Goal: Task Accomplishment & Management: Use online tool/utility

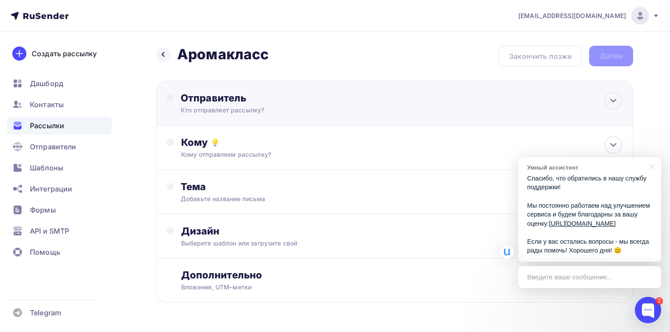
click at [227, 104] on div "Отправитель Кто отправляет рассылку? Email * [EMAIL_ADDRESS][DOMAIN_NAME] [EMAI…" at bounding box center [276, 103] width 190 height 23
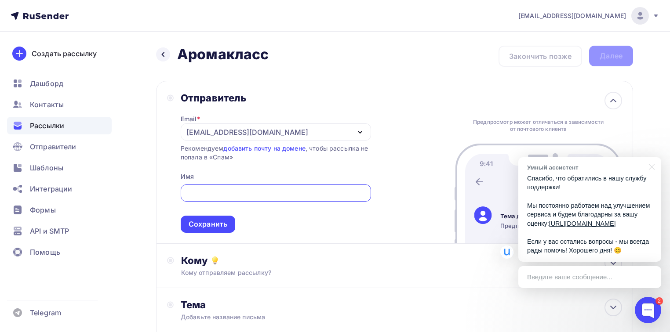
click at [233, 132] on div "[EMAIL_ADDRESS][DOMAIN_NAME]" at bounding box center [247, 132] width 122 height 11
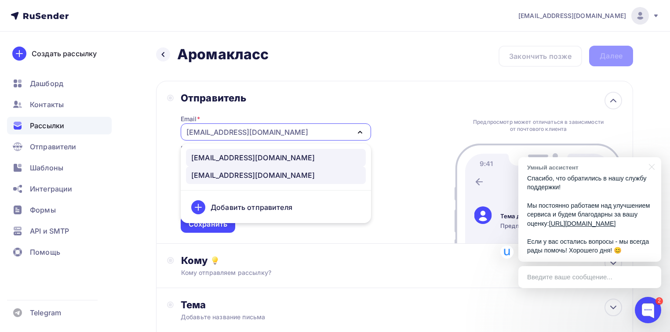
click at [234, 158] on div "[EMAIL_ADDRESS][DOMAIN_NAME]" at bounding box center [253, 158] width 124 height 11
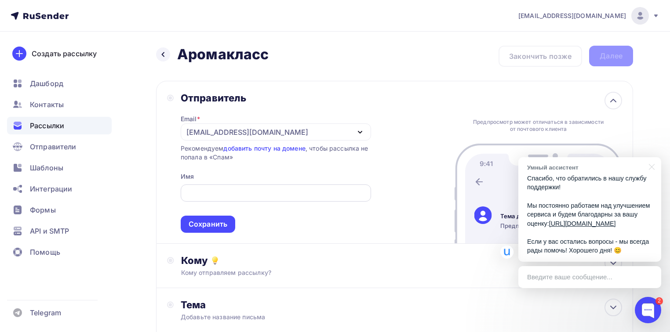
click at [231, 190] on input "text" at bounding box center [276, 193] width 180 height 11
type input "CultureOfHealth Info"
click at [220, 226] on div "Сохранить" at bounding box center [208, 224] width 39 height 10
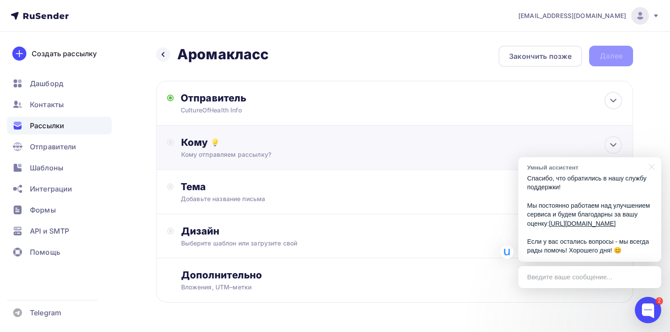
click at [251, 159] on div "Кому Кому отправляем рассылку? Списки получателей Выберите список Все списки id…" at bounding box center [394, 148] width 477 height 44
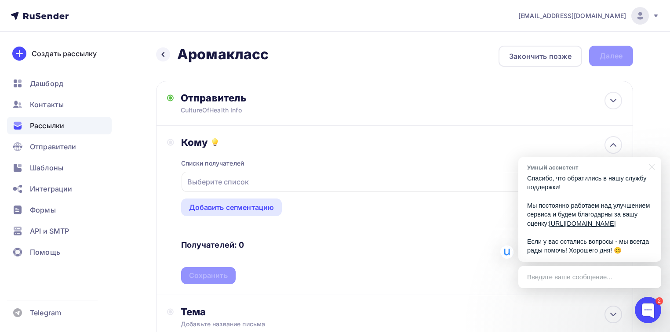
click at [244, 177] on div "Выберите список" at bounding box center [218, 182] width 69 height 16
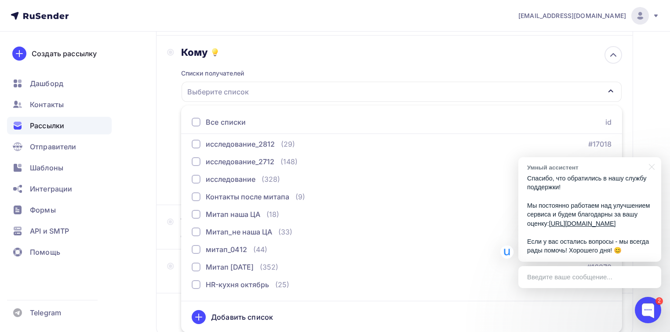
scroll to position [563, 0]
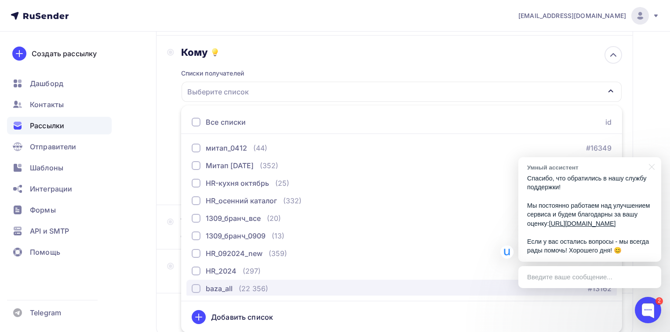
click at [197, 290] on div "button" at bounding box center [196, 289] width 9 height 9
click at [614, 91] on div "baza_all" at bounding box center [402, 92] width 440 height 20
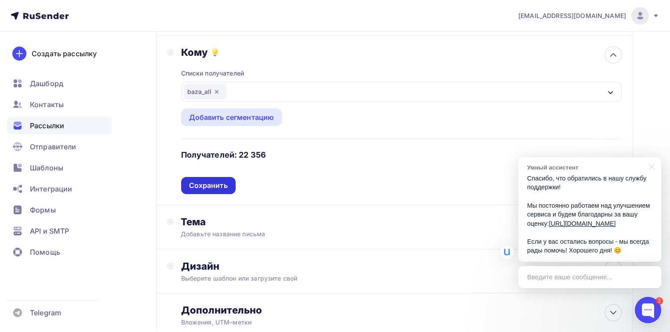
click at [215, 182] on div "Сохранить" at bounding box center [208, 186] width 39 height 10
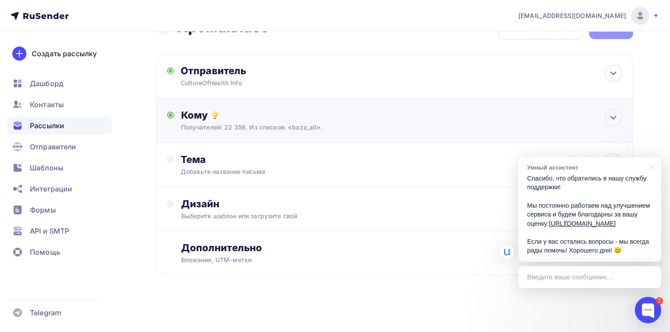
scroll to position [26, 0]
click at [212, 170] on div "Добавьте название письма" at bounding box center [259, 172] width 157 height 9
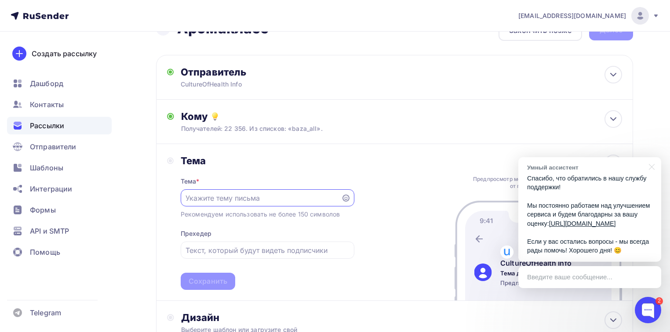
scroll to position [0, 0]
type input "G"
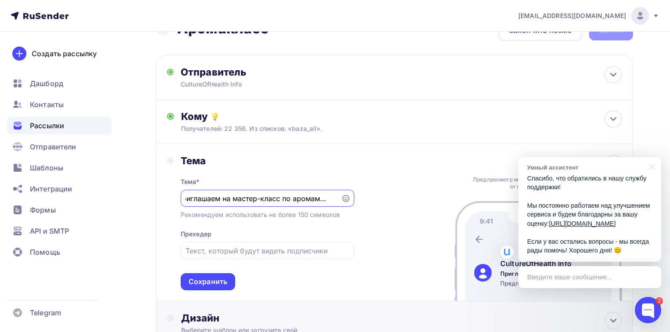
scroll to position [0, 14]
type input "Приглашаем на мастер-класс по аромамаслам"
click at [231, 250] on input "text" at bounding box center [268, 251] width 164 height 11
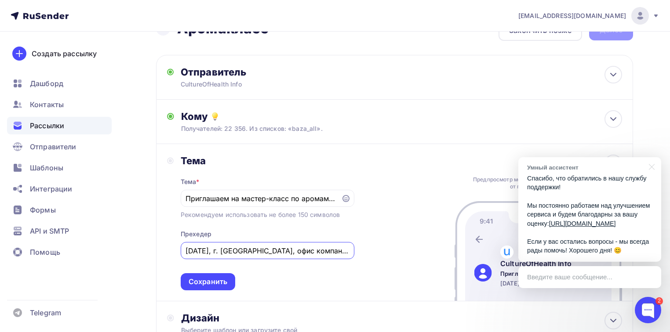
scroll to position [0, 2]
type input "[DATE], г. [GEOGRAPHIC_DATA], офис компании "Буарон""
click at [220, 281] on div "Сохранить" at bounding box center [208, 282] width 39 height 10
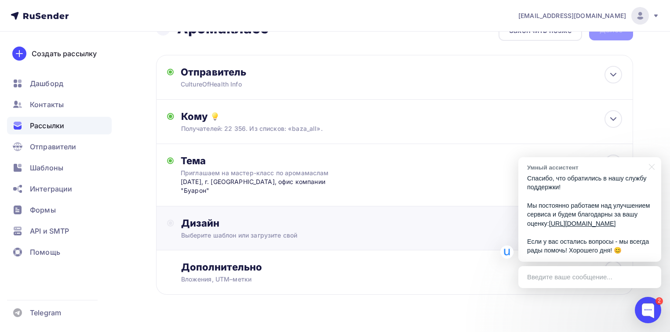
click at [228, 231] on div "Выберите шаблон или загрузите свой" at bounding box center [379, 235] width 397 height 9
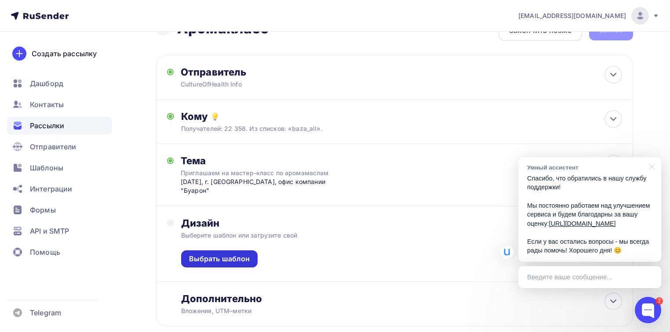
click at [225, 254] on div "Выбрать шаблон" at bounding box center [219, 259] width 61 height 10
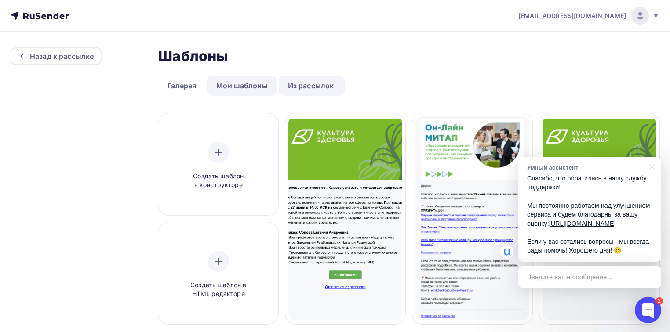
click at [239, 88] on link "Мои шаблоны" at bounding box center [242, 86] width 70 height 20
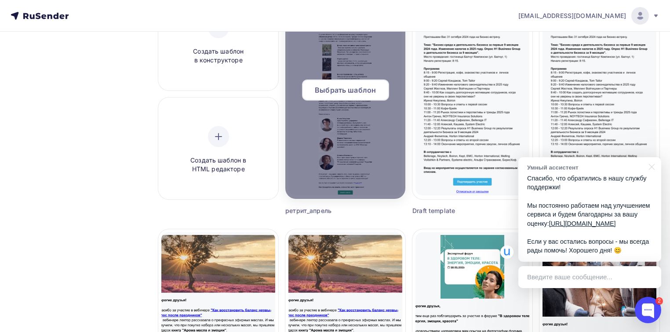
scroll to position [70, 0]
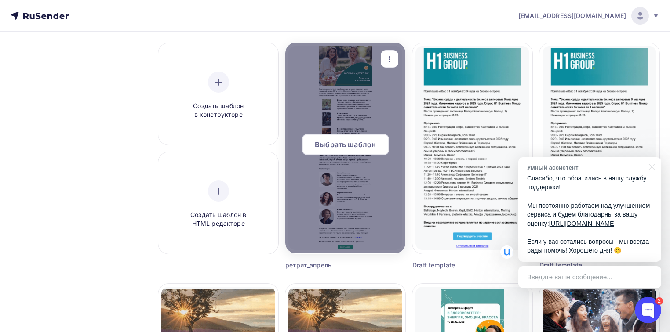
click at [354, 142] on span "Выбрать шаблон" at bounding box center [345, 144] width 61 height 11
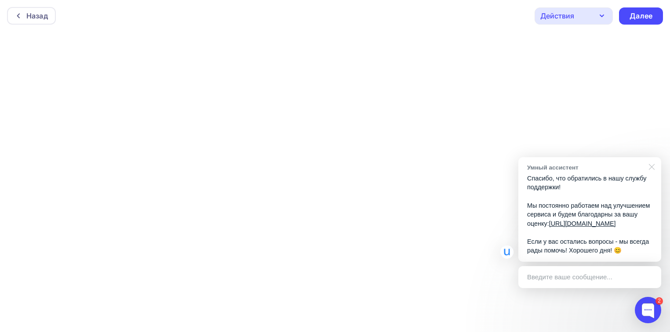
click at [650, 160] on div at bounding box center [650, 166] width 22 height 18
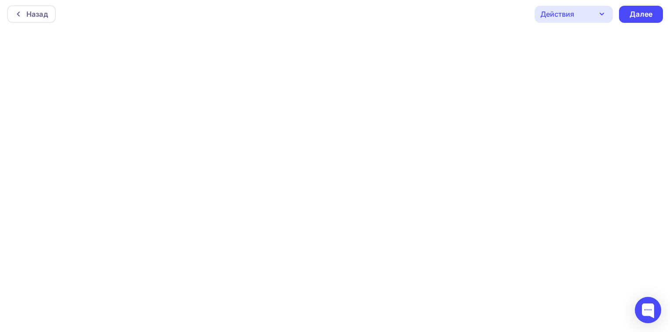
scroll to position [2, 0]
click at [592, 15] on div "Действия" at bounding box center [574, 14] width 78 height 17
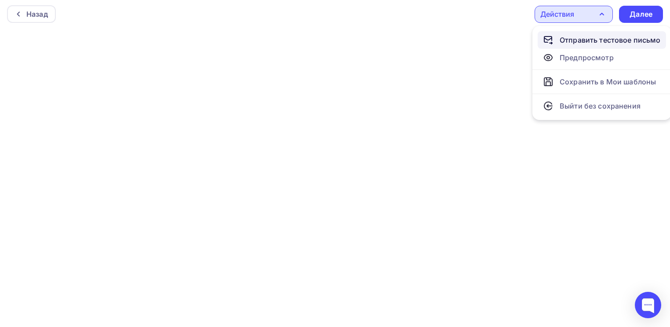
click at [592, 40] on div "Отправить тестовое письмо" at bounding box center [610, 40] width 101 height 11
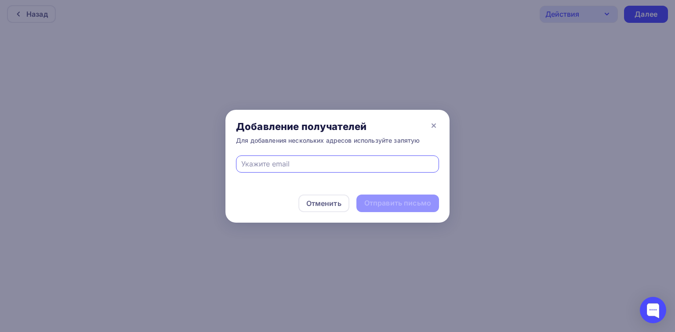
click at [274, 160] on input "text" at bounding box center [337, 164] width 193 height 11
type input "[EMAIL_ADDRESS][DOMAIN_NAME]"
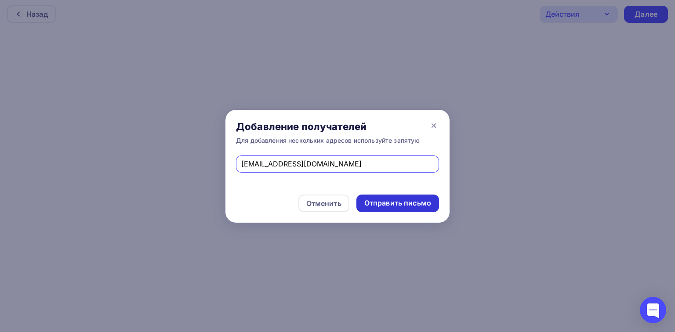
click at [370, 200] on div "Отправить письмо" at bounding box center [398, 203] width 67 height 10
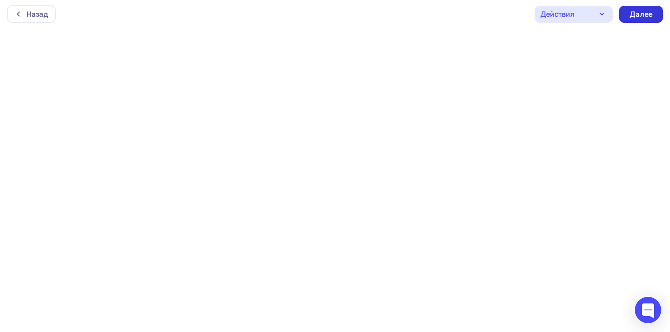
click at [647, 11] on div "Далее" at bounding box center [641, 14] width 23 height 10
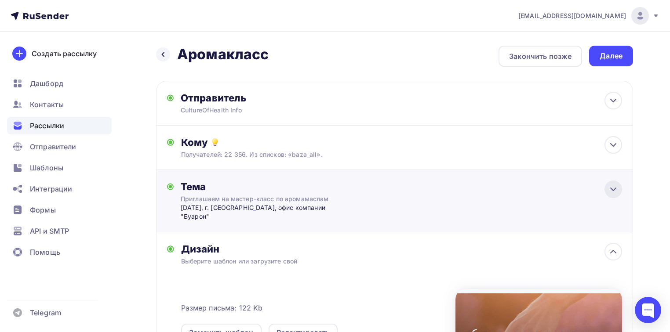
click at [617, 190] on icon at bounding box center [613, 189] width 11 height 11
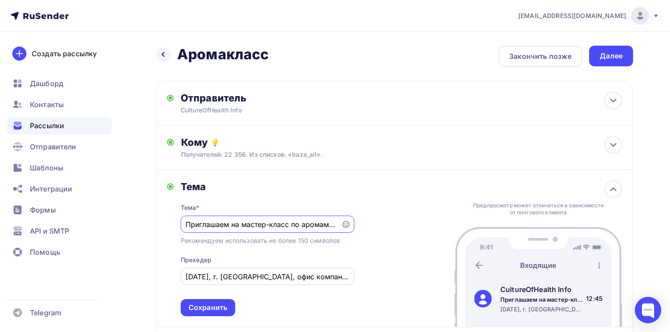
click at [226, 278] on input "[DATE], г. [GEOGRAPHIC_DATA], офис компании "Буарон"" at bounding box center [268, 277] width 164 height 11
type input "[DATE] 19:00 в офисе компании "Буарон""
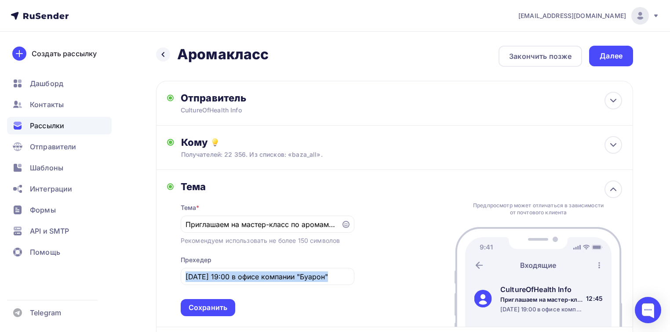
drag, startPoint x: 183, startPoint y: 276, endPoint x: 370, endPoint y: 279, distance: 186.5
click at [370, 279] on div "[PERSON_NAME] * Приглашаем на мастер-класс по аромамаслам Рекомендуем использов…" at bounding box center [394, 248] width 477 height 157
copy div "Сохранит"
click at [610, 53] on div "Далее" at bounding box center [611, 56] width 23 height 10
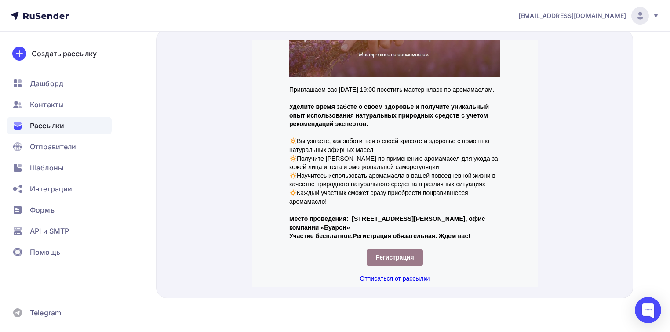
scroll to position [70, 0]
click at [401, 248] on span "Регистрация" at bounding box center [394, 247] width 39 height 7
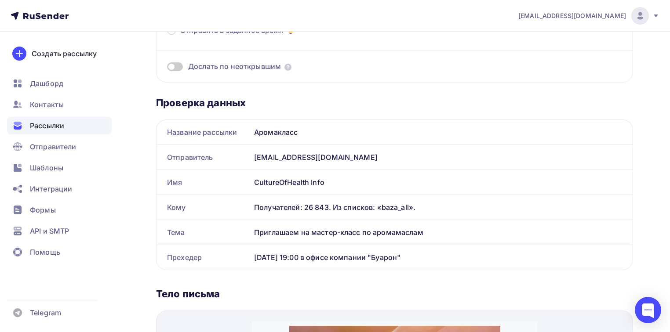
scroll to position [0, 0]
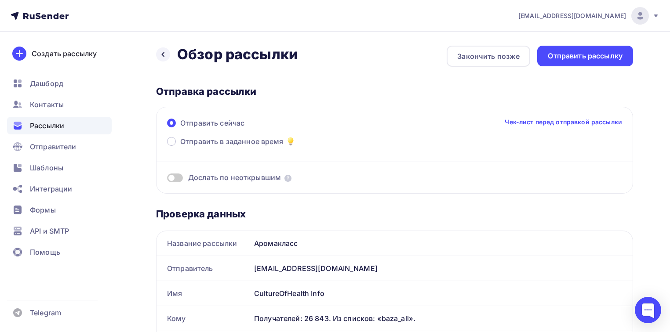
click at [178, 180] on span at bounding box center [175, 178] width 16 height 9
click at [167, 179] on input "checkbox" at bounding box center [167, 179] width 0 height 0
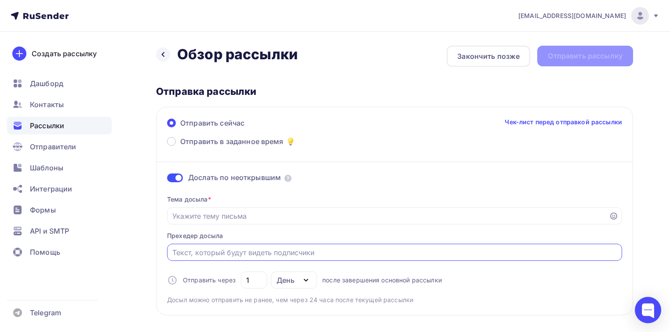
click at [231, 252] on input "Отправить в заданное время" at bounding box center [394, 253] width 445 height 11
paste input "[DATE] 19:00 в офисе компании "Буарон" Сохранит"
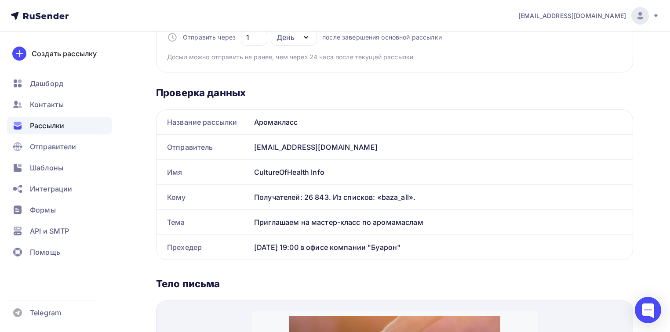
scroll to position [246, 0]
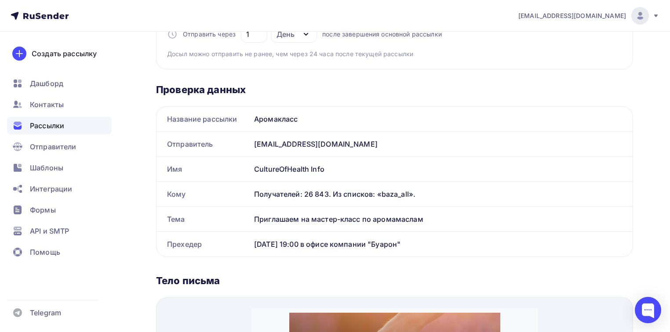
type input "[DATE] 19:00 в офисе компании "Буарон" Сохранит"
drag, startPoint x: 256, startPoint y: 218, endPoint x: 426, endPoint y: 213, distance: 169.8
click at [426, 213] on div "Приглашаем на мастер-класс по аромамаслам" at bounding box center [442, 219] width 382 height 25
copy div "Приглашаем на мастер-класс по аромамаслам"
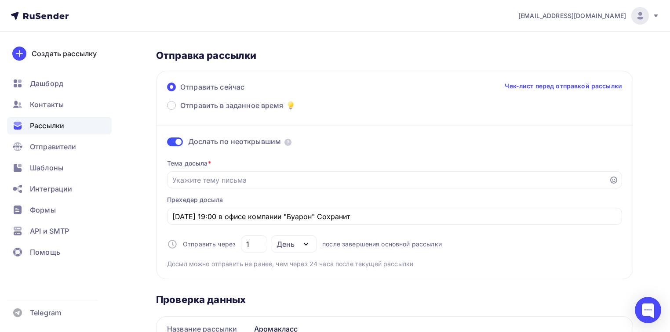
scroll to position [35, 0]
click at [202, 178] on input "Отправить в заданное время" at bounding box center [388, 181] width 432 height 11
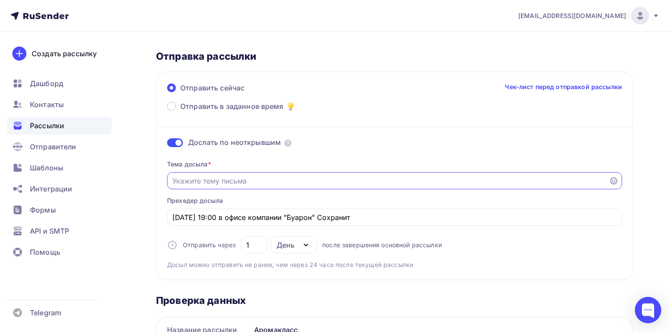
paste input "Приглашаем на мастер-класс по аромамаслам"
type input "Приглашаем на мастер-класс по аромамаслам"
click at [255, 245] on input "1" at bounding box center [254, 245] width 16 height 11
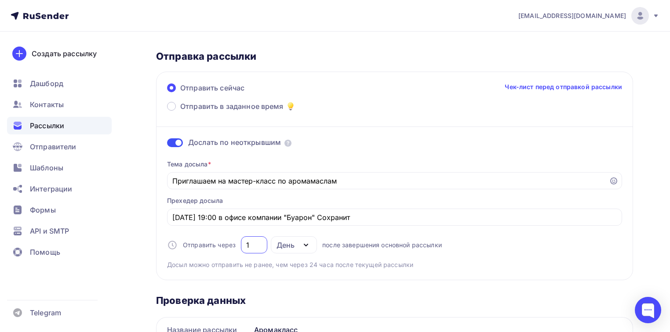
click at [307, 245] on icon "button" at bounding box center [306, 246] width 4 height 2
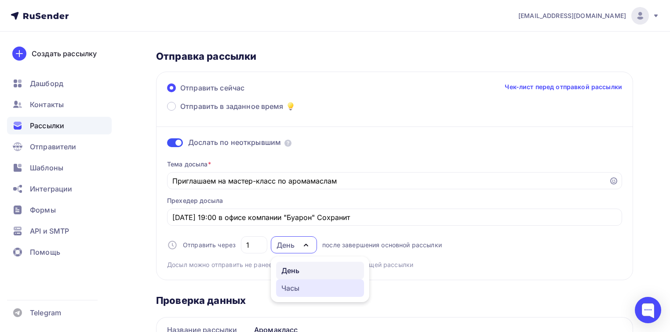
click at [293, 288] on div "Часы" at bounding box center [290, 288] width 18 height 11
type input "24"
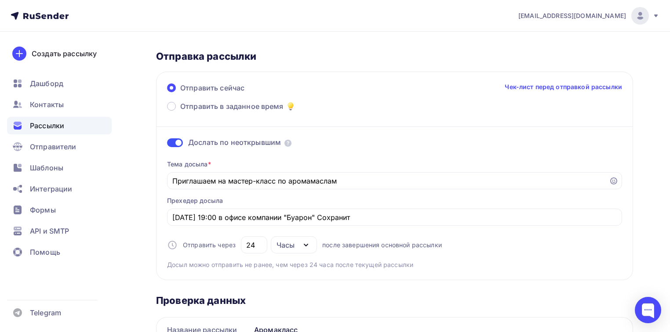
click at [172, 139] on span at bounding box center [175, 143] width 16 height 9
click at [167, 144] on input "checkbox" at bounding box center [167, 144] width 0 height 0
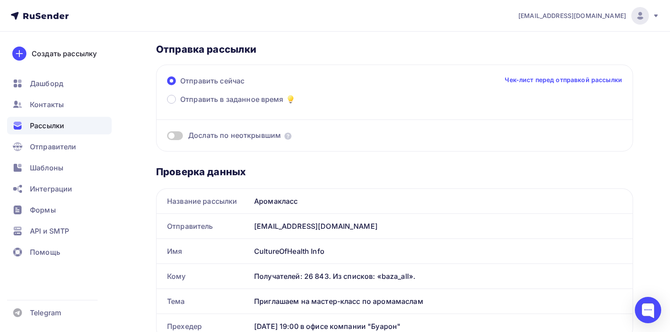
scroll to position [0, 0]
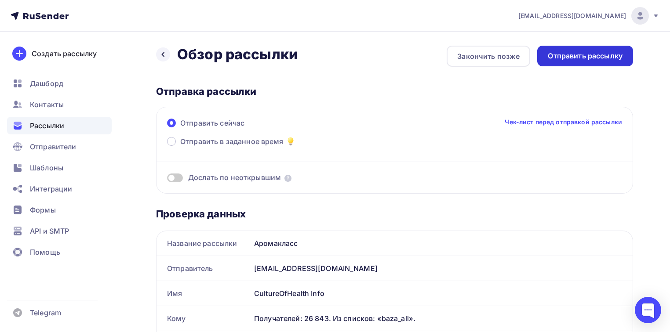
click at [607, 60] on div "Отправить рассылку" at bounding box center [585, 56] width 75 height 10
